Goal: Task Accomplishment & Management: Use online tool/utility

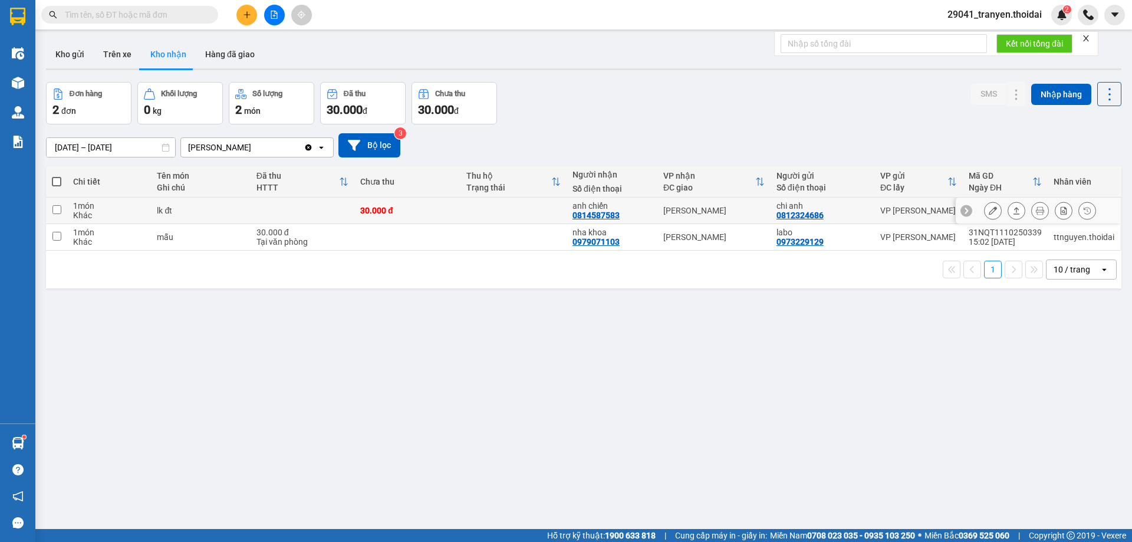
click at [988, 207] on button at bounding box center [993, 211] width 17 height 21
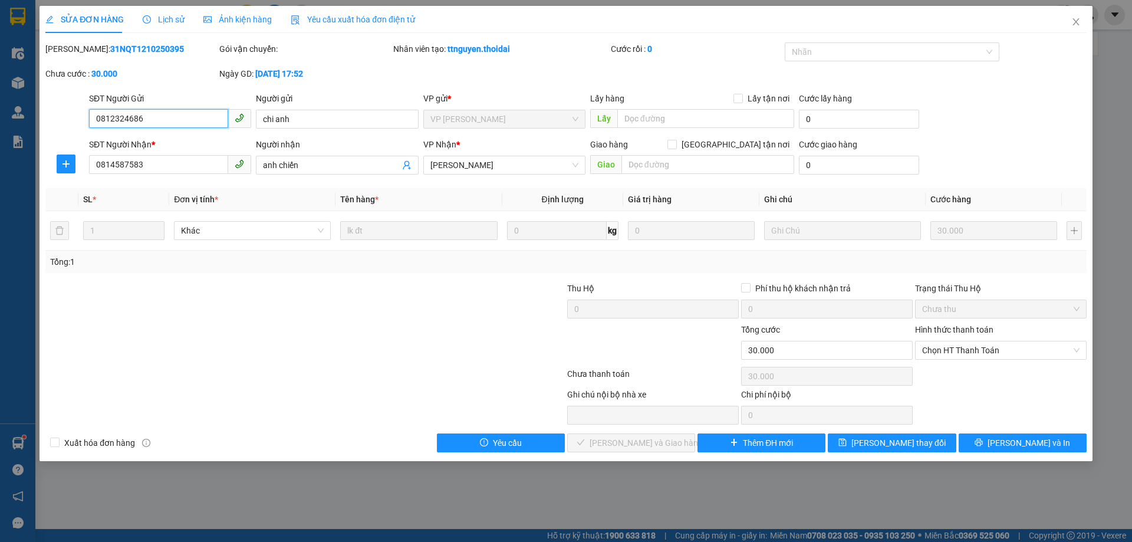
type input "0812324686"
type input "chi anh"
type input "0814587583"
type input "anh chiến"
type input "0"
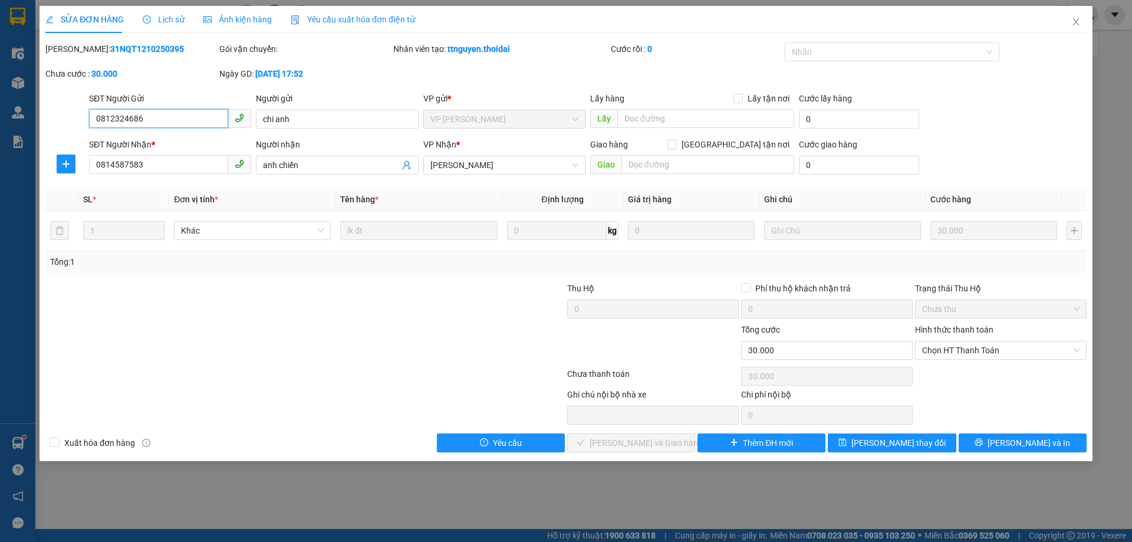
type input "30.000"
click at [997, 347] on span "Chọn HT Thanh Toán" at bounding box center [1000, 350] width 157 height 18
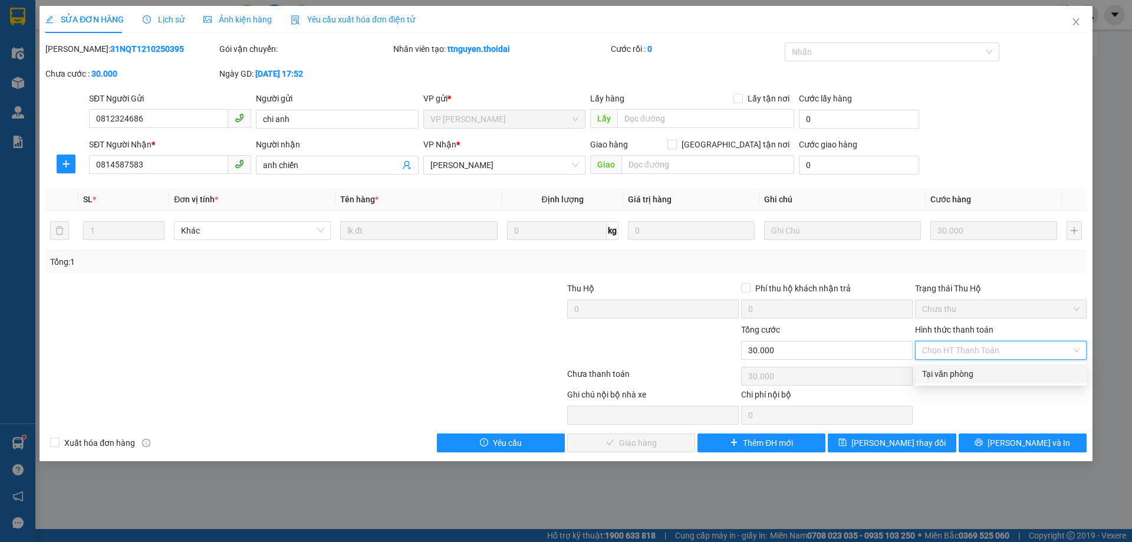
click at [975, 370] on div "Tại văn phòng" at bounding box center [1000, 373] width 157 height 13
type input "0"
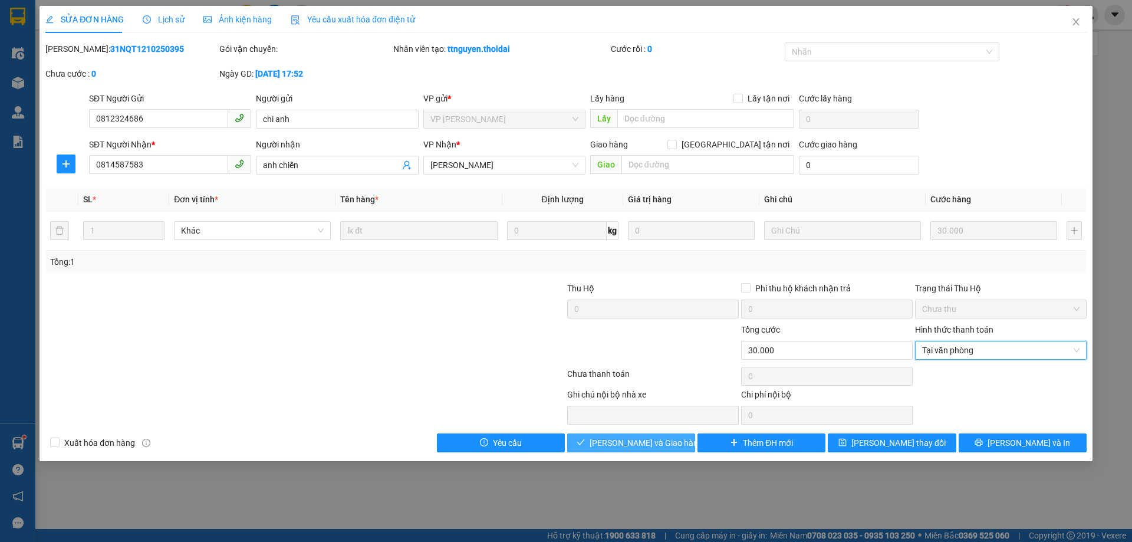
click at [643, 444] on span "[PERSON_NAME] và Giao hàng" at bounding box center [646, 442] width 113 height 13
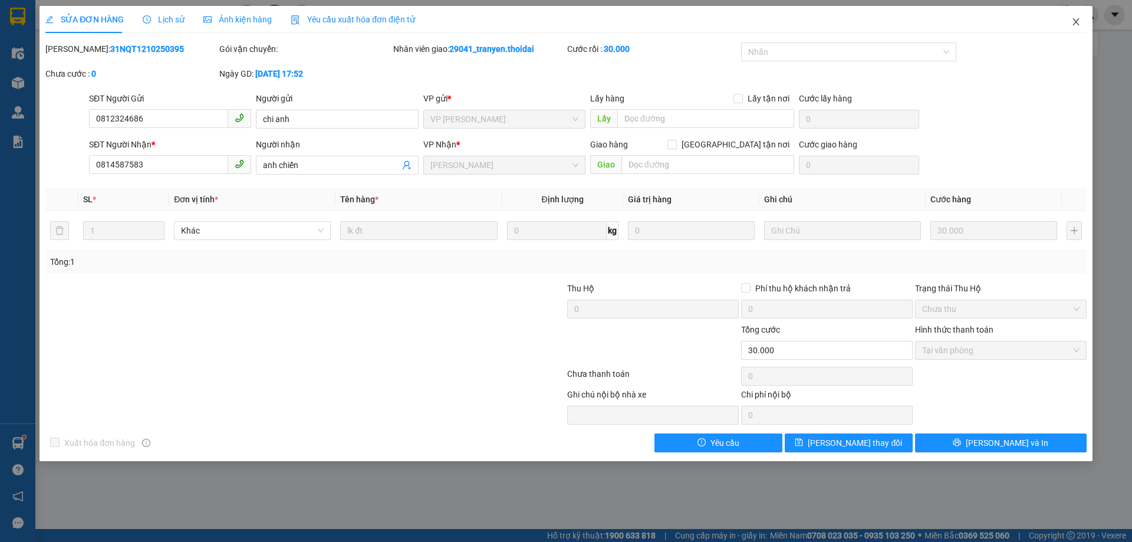
click at [1082, 18] on span "Close" at bounding box center [1076, 22] width 33 height 33
